Goal: Task Accomplishment & Management: Manage account settings

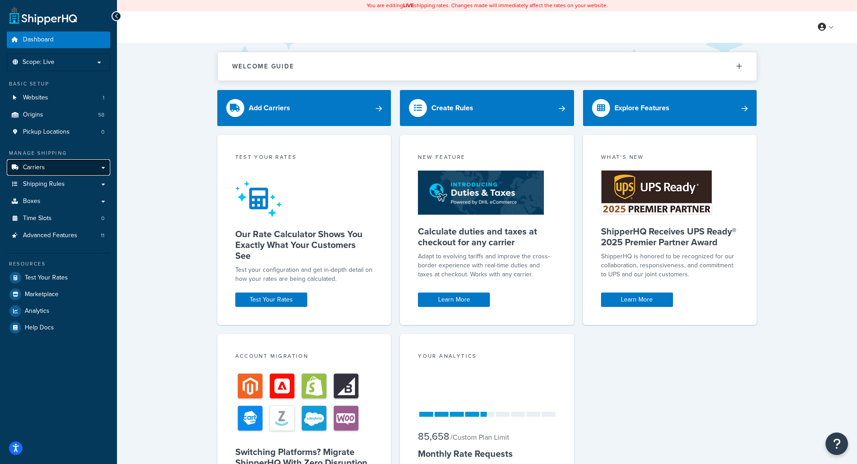
click at [40, 165] on span "Carriers" at bounding box center [34, 168] width 22 height 8
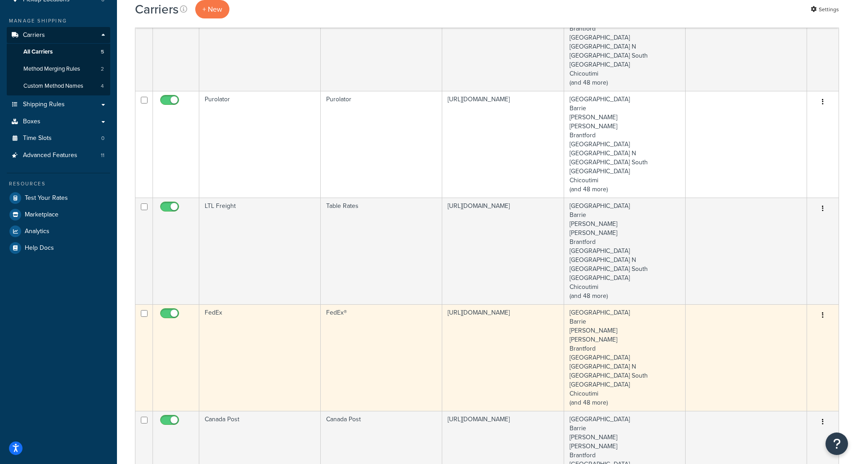
scroll to position [180, 0]
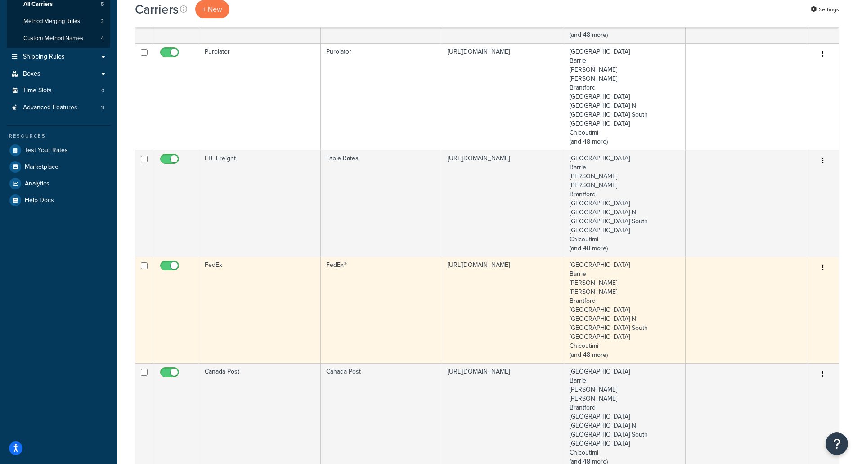
click at [244, 305] on td "FedEx" at bounding box center [260, 310] width 122 height 107
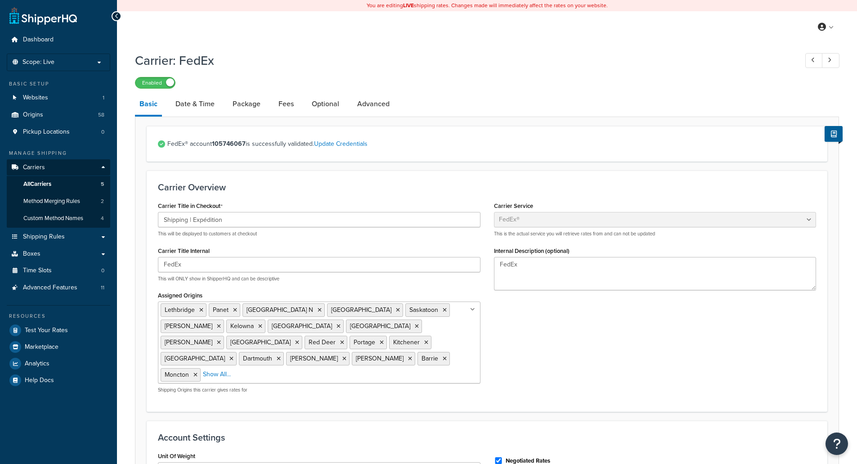
select select "fedEx"
select select "REGULAR_PICKUP"
select select "YOUR_PACKAGING"
click at [199, 102] on link "Date & Time" at bounding box center [195, 104] width 48 height 22
select select "yMd"
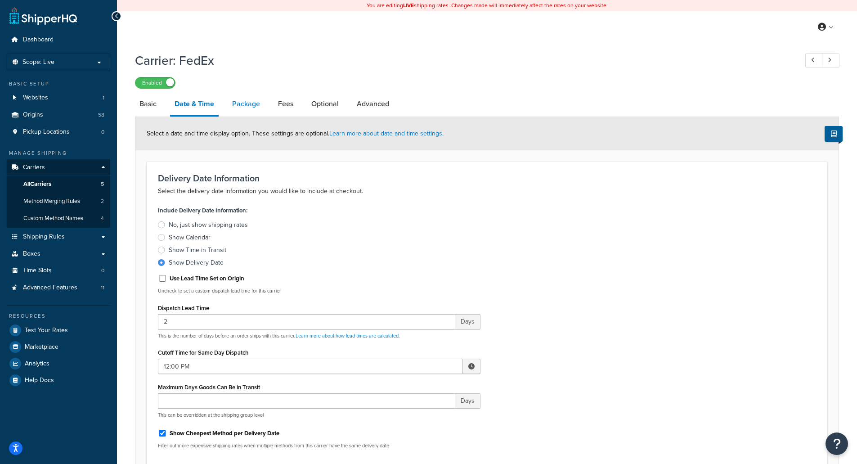
click at [247, 111] on link "Package" at bounding box center [246, 104] width 37 height 22
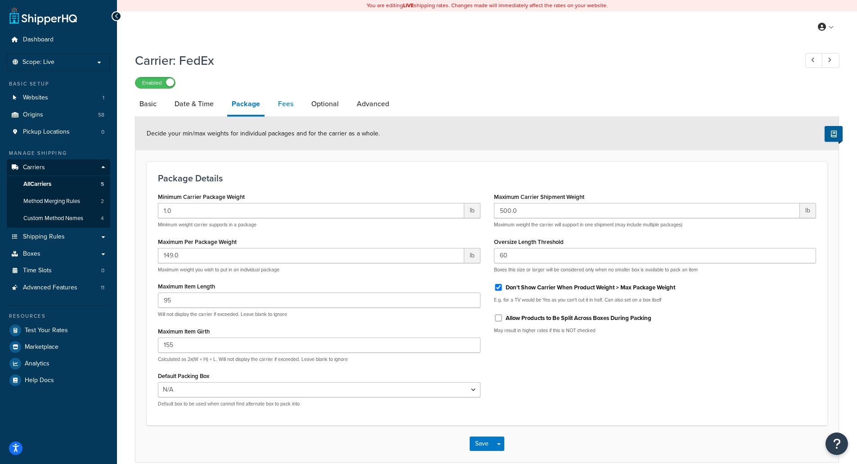
click at [292, 108] on link "Fees" at bounding box center [286, 104] width 24 height 22
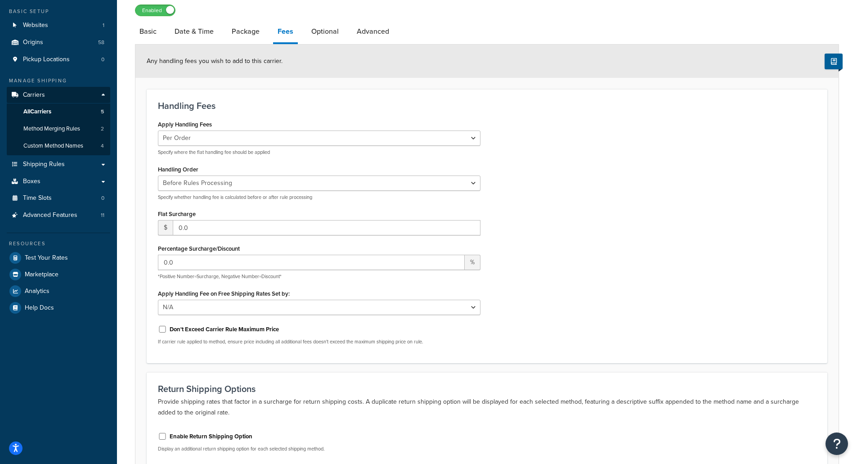
scroll to position [90, 0]
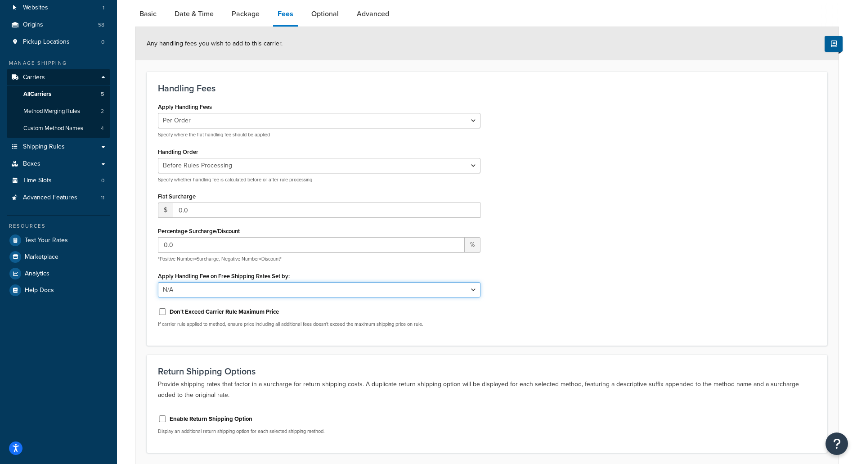
click at [470, 290] on select "N/A Fixed/Free Shipping Methods Free Promotion Rules All Free Shipping" at bounding box center [319, 289] width 323 height 15
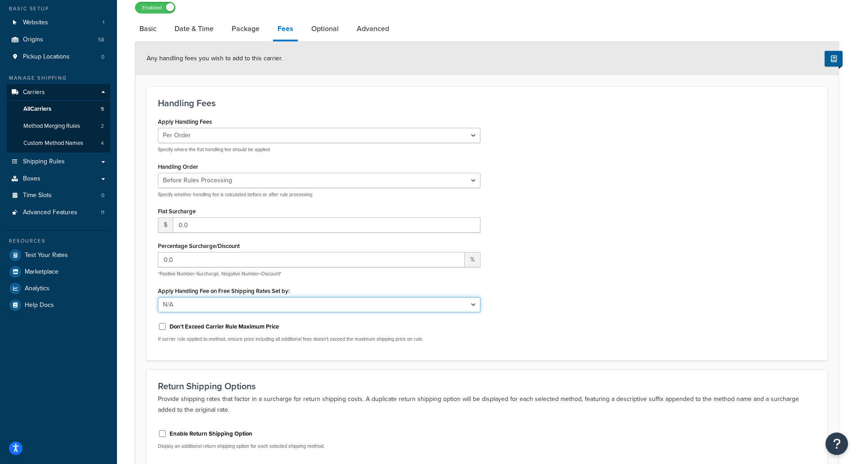
scroll to position [0, 0]
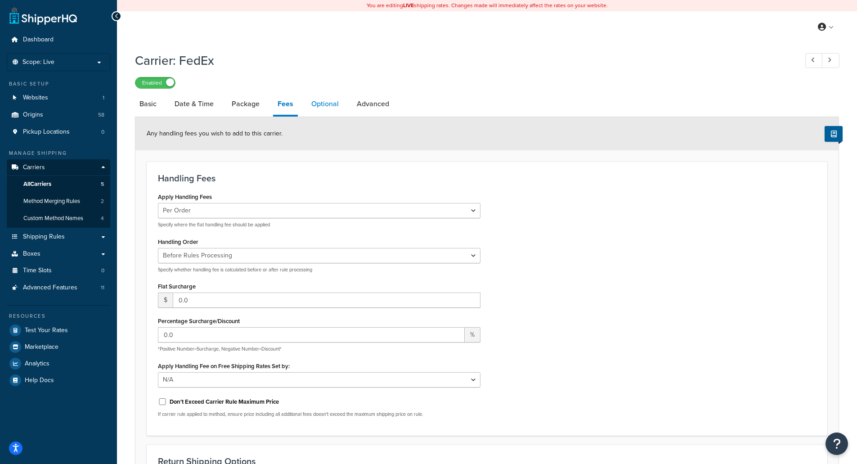
click at [322, 104] on link "Optional" at bounding box center [325, 104] width 36 height 22
select select "residential"
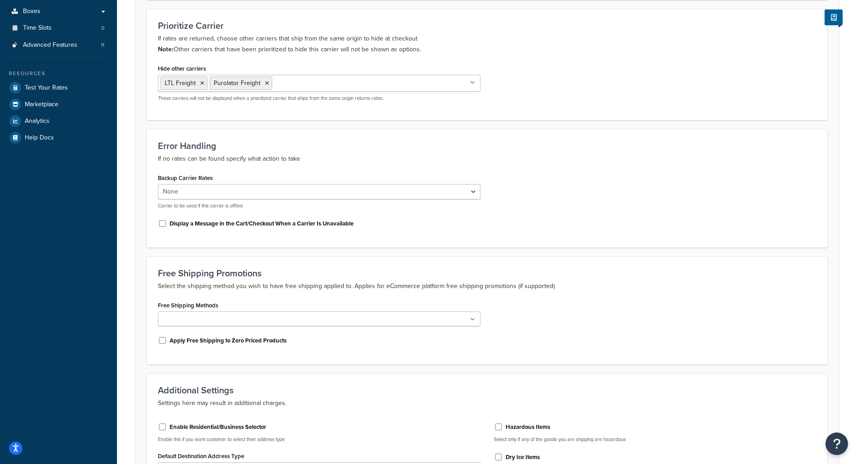
scroll to position [270, 0]
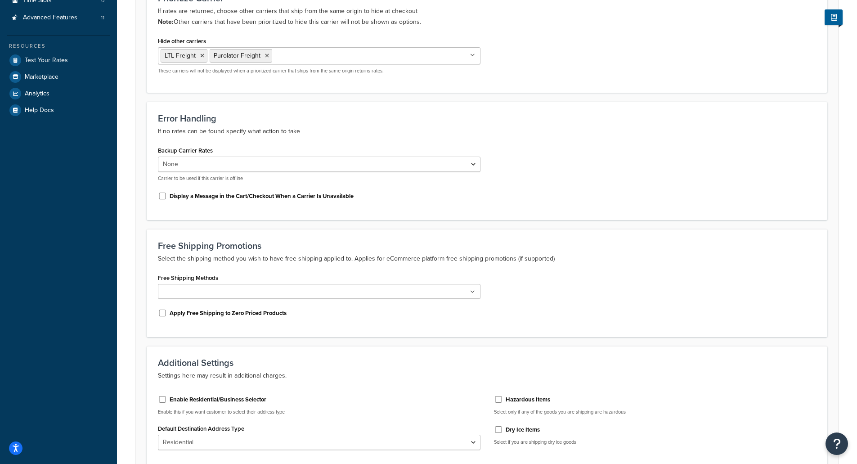
click at [473, 293] on icon at bounding box center [472, 291] width 5 height 5
click at [473, 289] on ul at bounding box center [319, 291] width 323 height 15
click at [582, 274] on div "Free Shipping Methods Ground Apply Free Shipping to Zero Priced Products" at bounding box center [487, 298] width 672 height 54
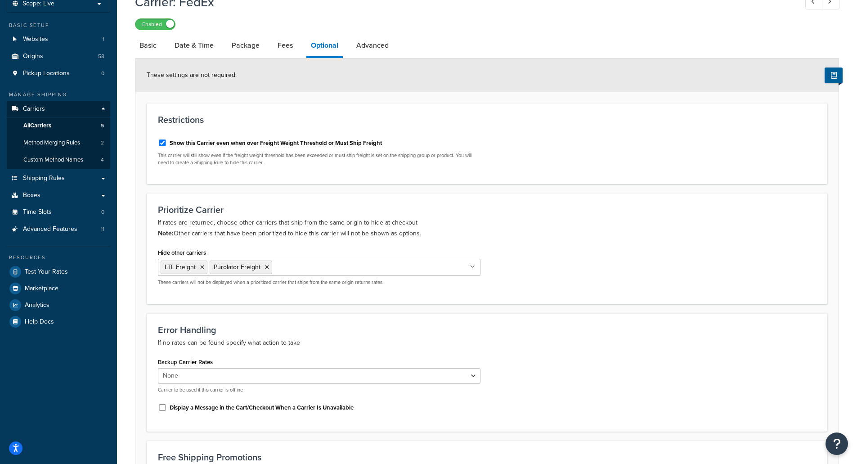
scroll to position [0, 0]
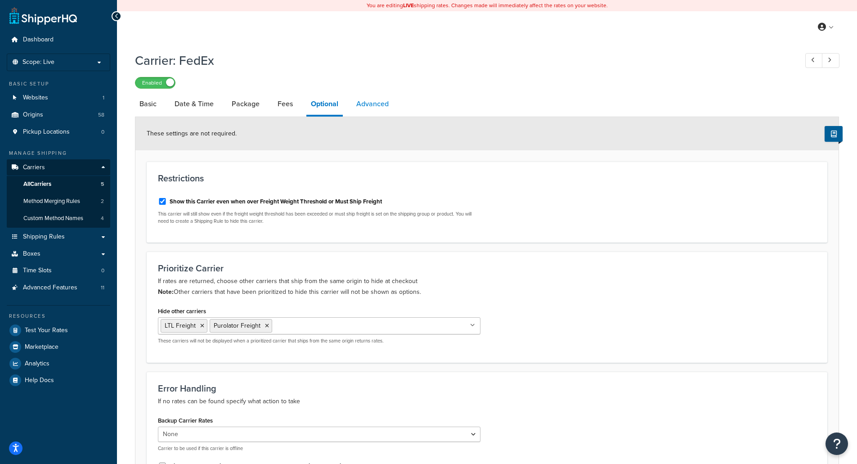
click at [374, 99] on link "Advanced" at bounding box center [372, 104] width 41 height 22
select select "false"
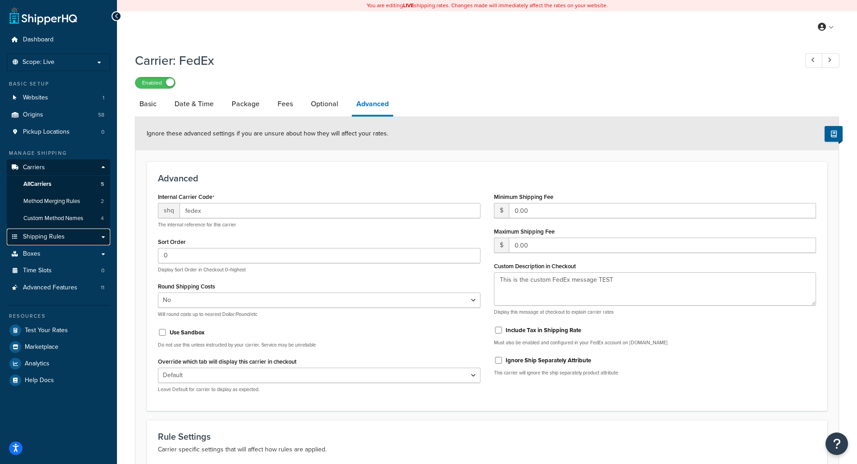
click at [88, 237] on link "Shipping Rules" at bounding box center [59, 237] width 104 height 17
